Goal: Task Accomplishment & Management: Manage account settings

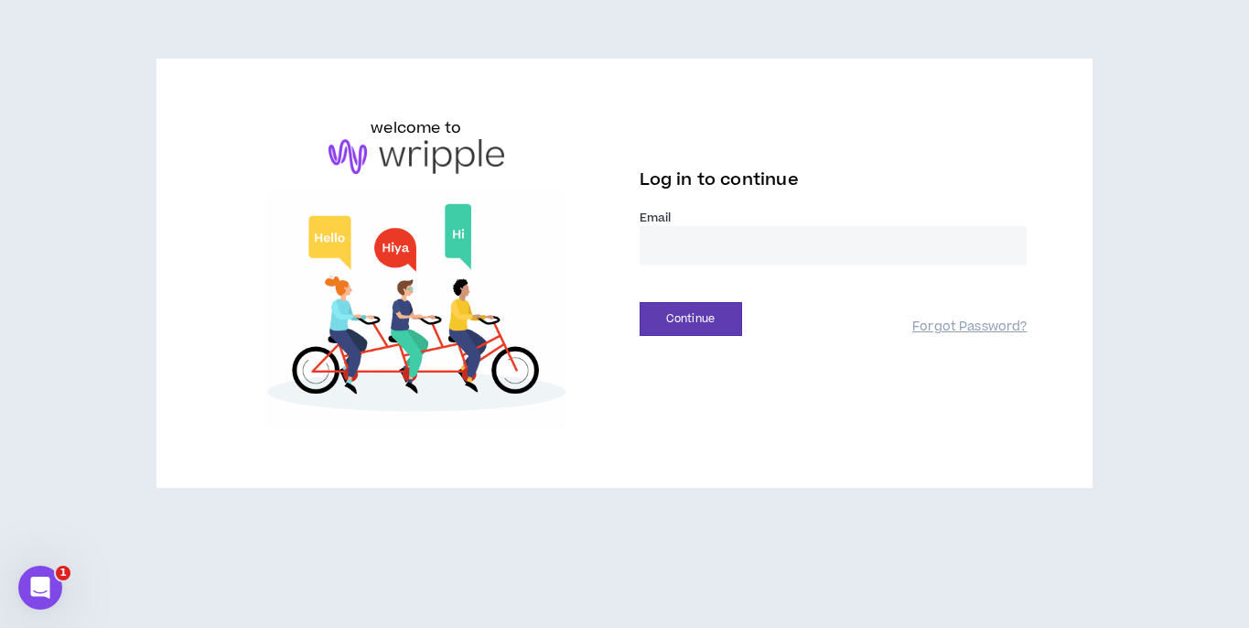
click at [736, 241] on input "email" at bounding box center [833, 245] width 388 height 39
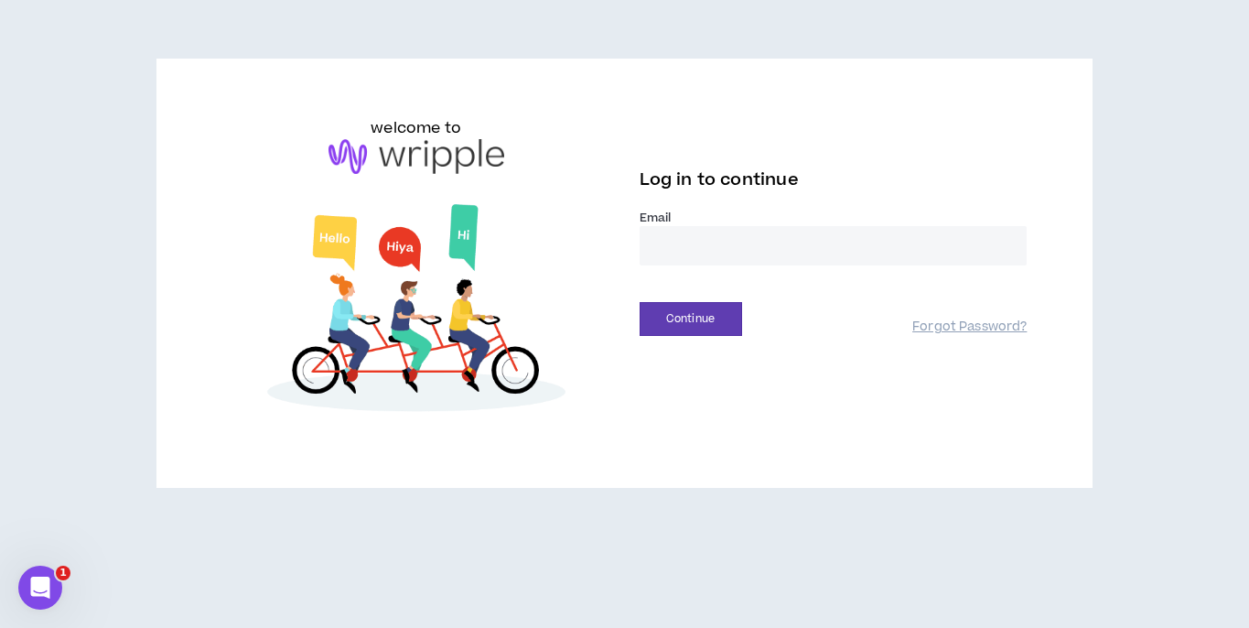
type input "**********"
click at [696, 323] on button "Continue" at bounding box center [690, 319] width 102 height 34
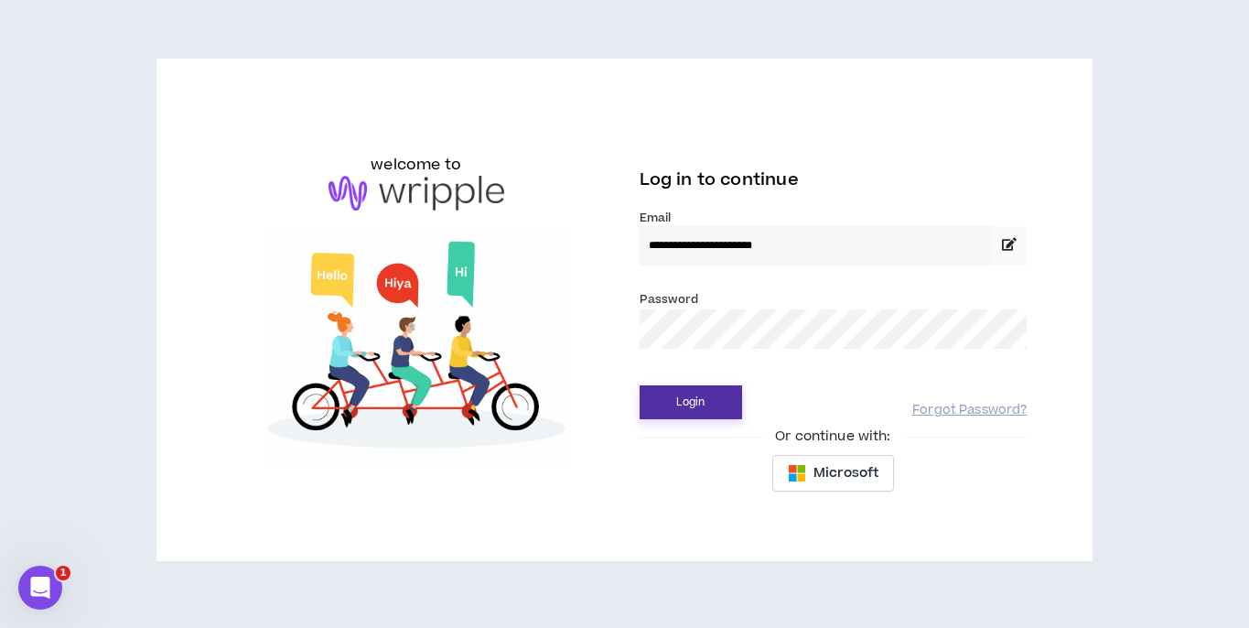
click at [678, 411] on button "Login" at bounding box center [690, 402] width 102 height 34
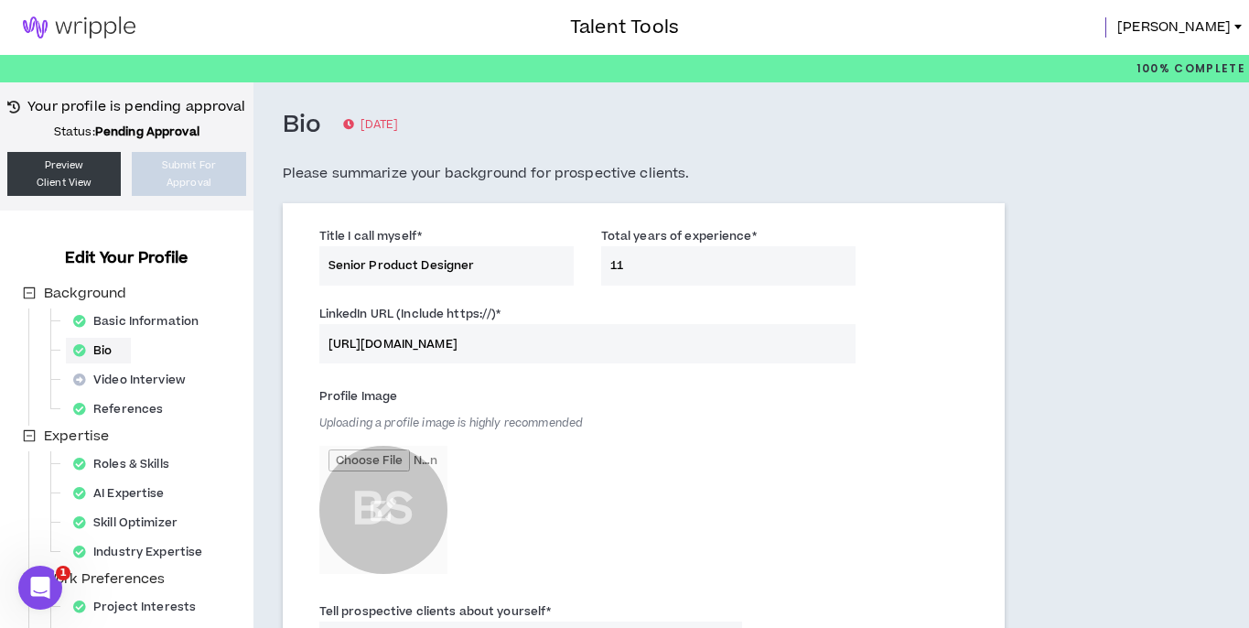
click at [987, 124] on div "Bio [DATE]" at bounding box center [644, 125] width 722 height 31
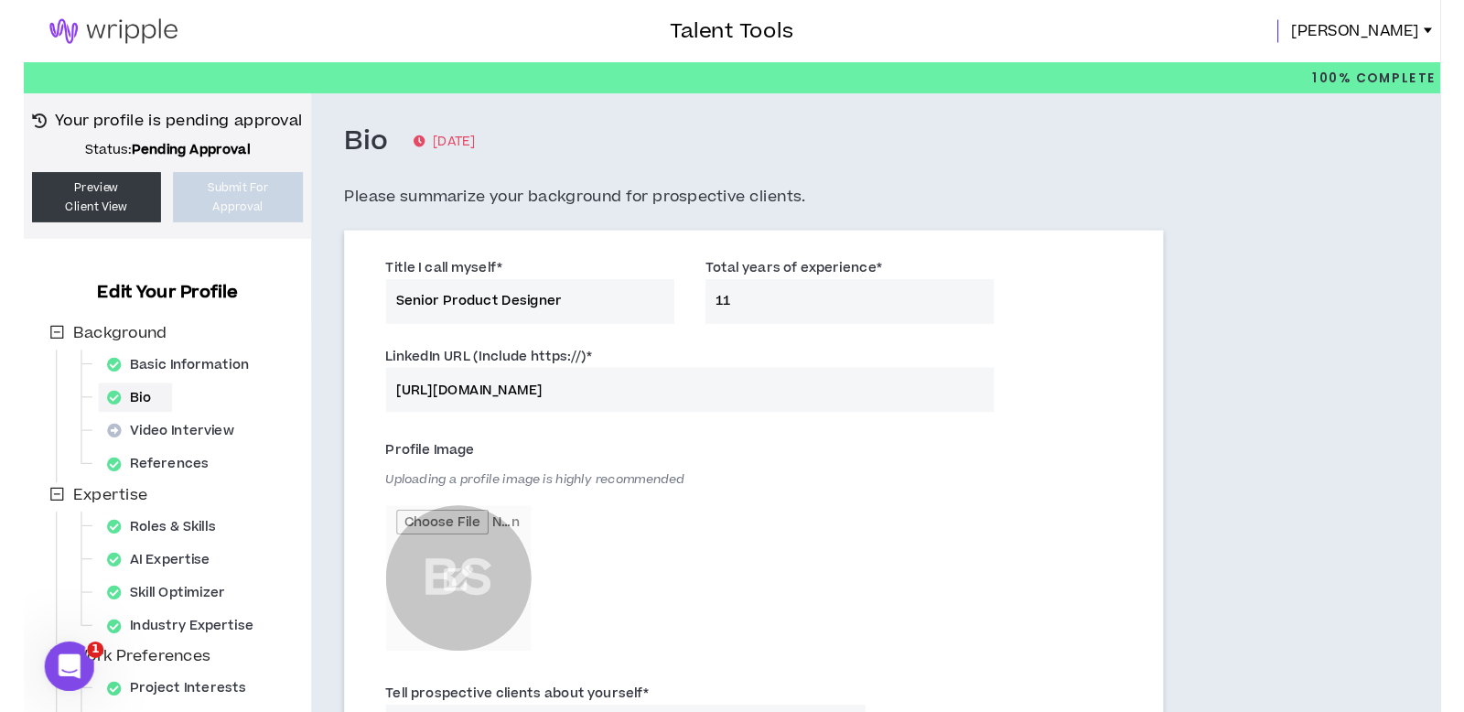
scroll to position [5, 0]
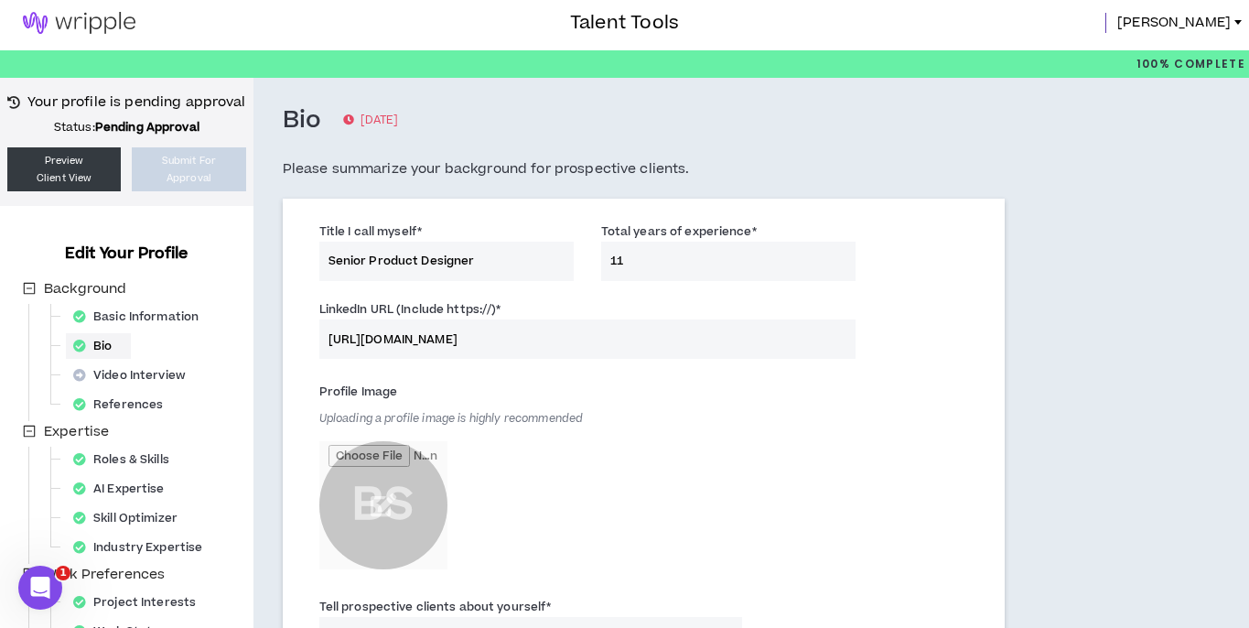
click at [756, 105] on div "Bio [DATE]" at bounding box center [644, 120] width 722 height 31
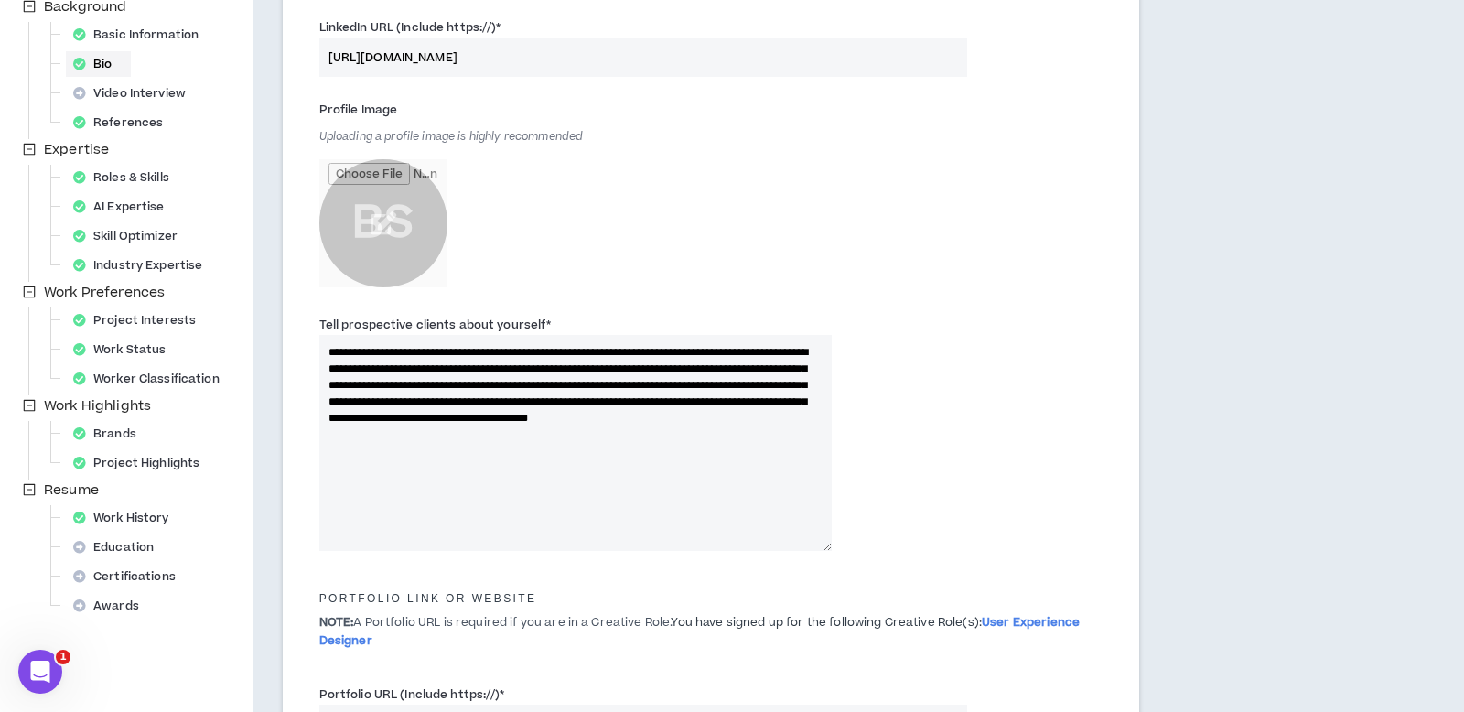
scroll to position [0, 0]
